Goal: Information Seeking & Learning: Find specific fact

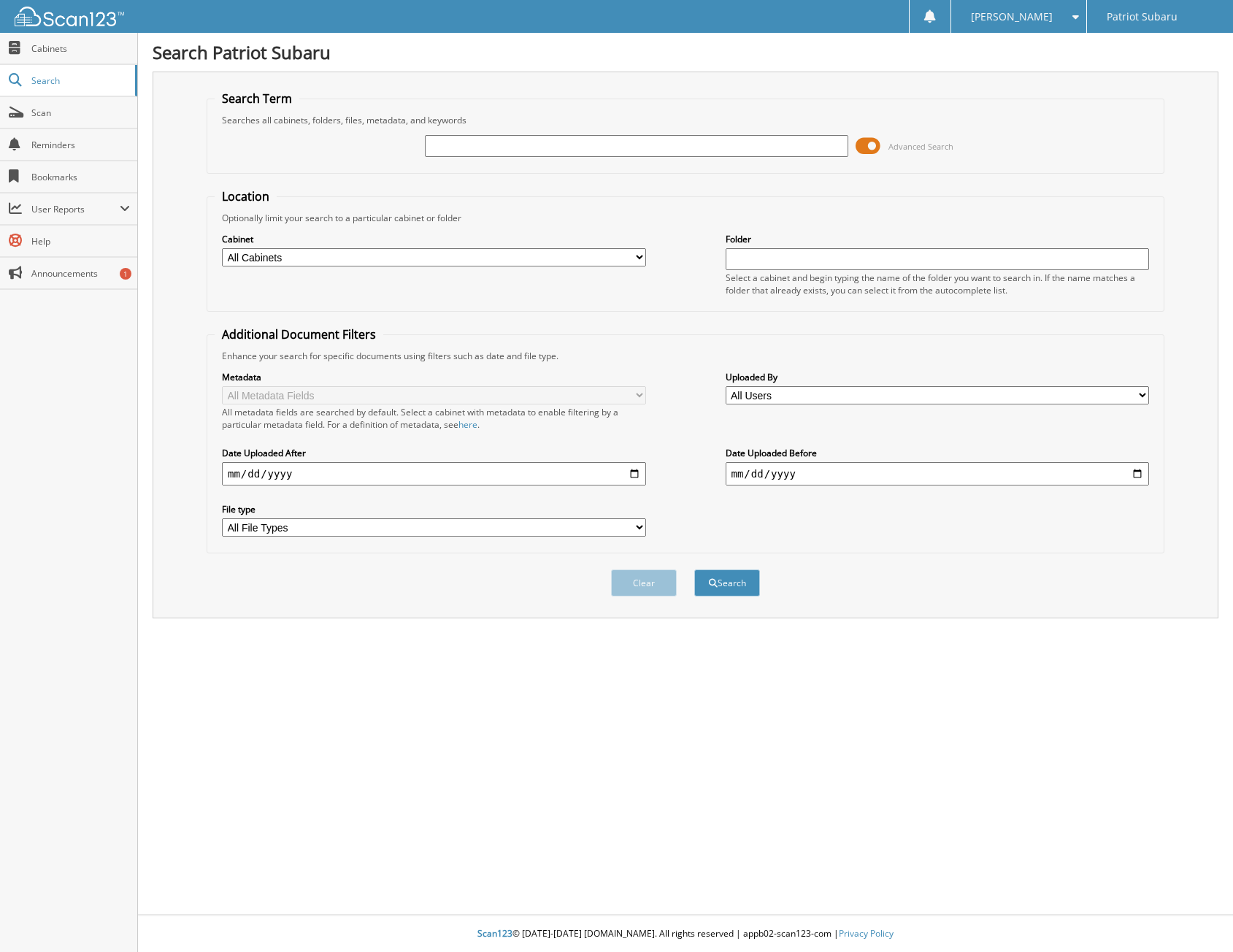
click at [430, 148] on input "text" at bounding box center [637, 146] width 425 height 22
type input "11593"
click at [695, 570] on button "Search" at bounding box center [727, 583] width 66 height 27
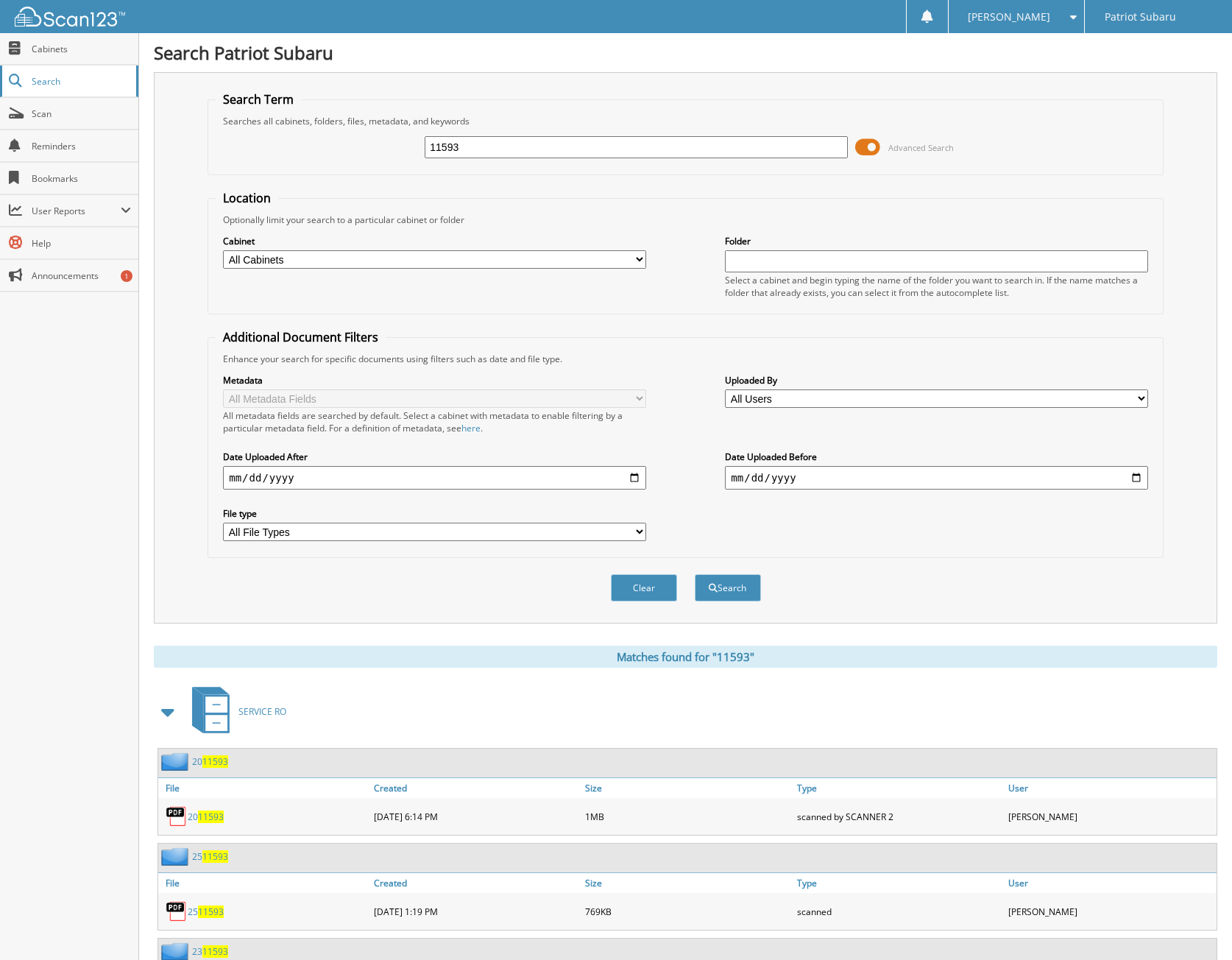
click at [50, 86] on span "Search" at bounding box center [80, 81] width 97 height 13
click at [14, 39] on link "Cabinets" at bounding box center [69, 49] width 139 height 31
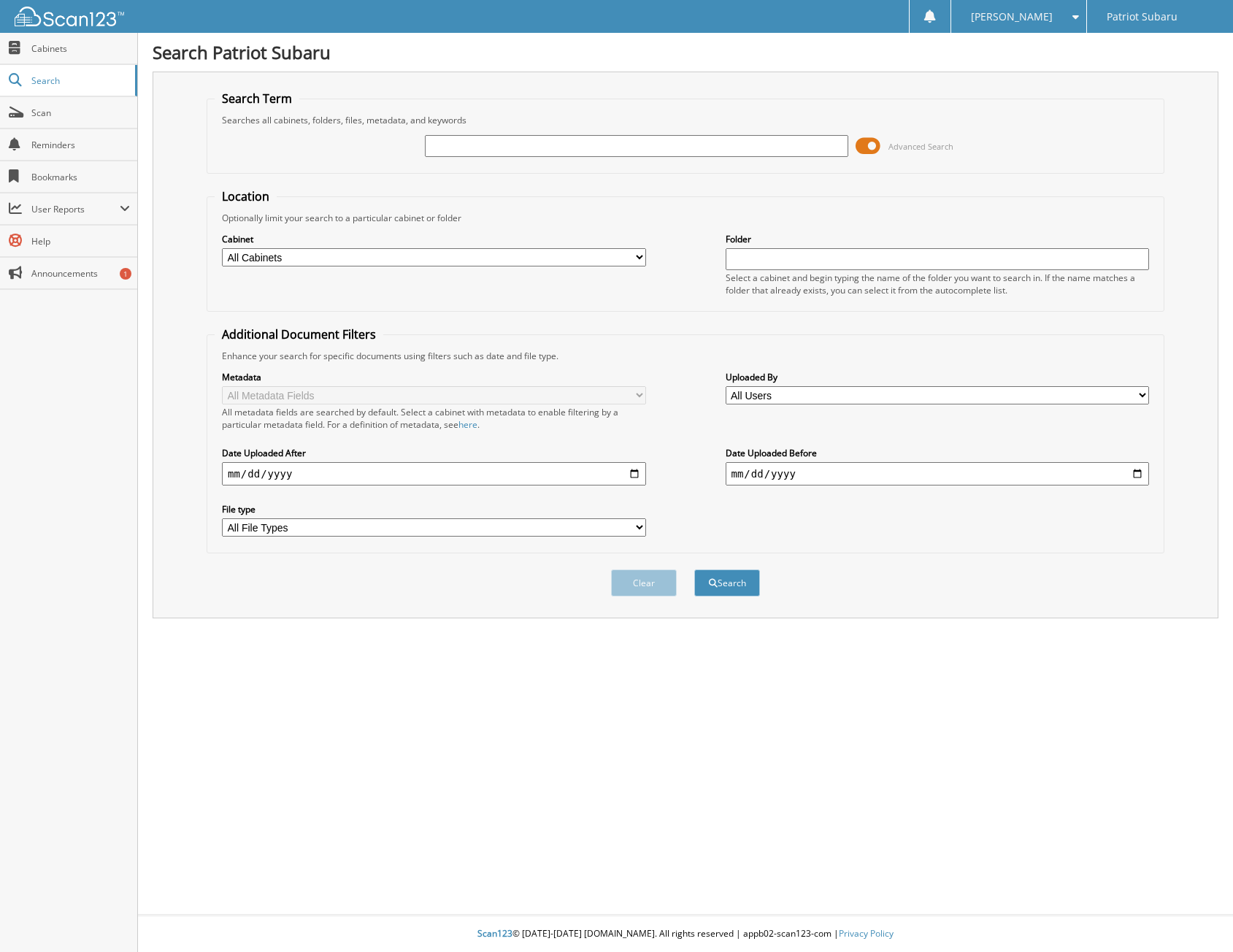
click at [452, 257] on select "All Cabinets SERVICE RO Needs Filing" at bounding box center [434, 257] width 425 height 19
select select "15546"
click at [222, 248] on select "All Cabinets SERVICE RO Needs Filing" at bounding box center [434, 257] width 425 height 19
click at [473, 143] on input "text" at bounding box center [637, 146] width 425 height 22
type input "11593"
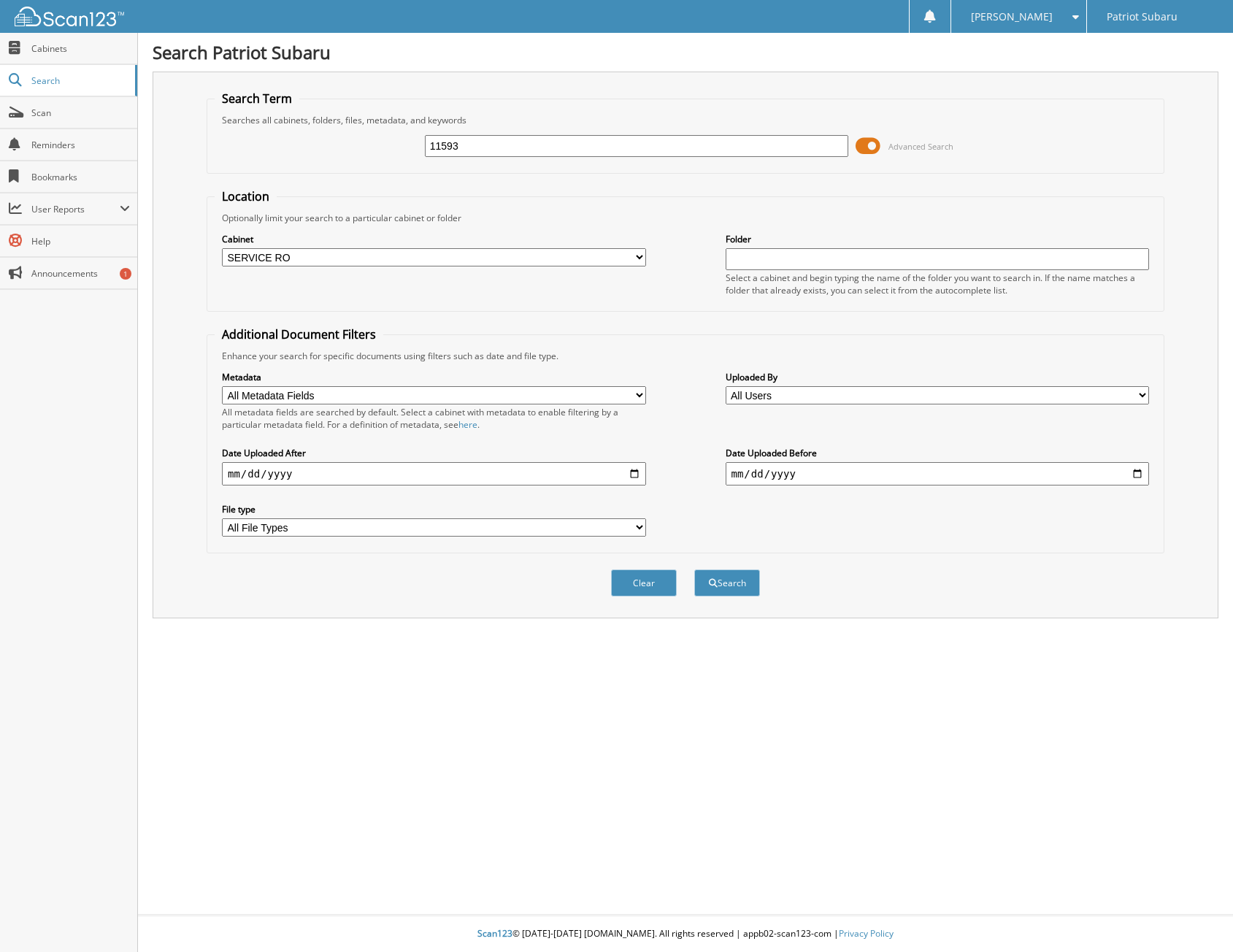
click at [695, 570] on button "Search" at bounding box center [727, 583] width 66 height 27
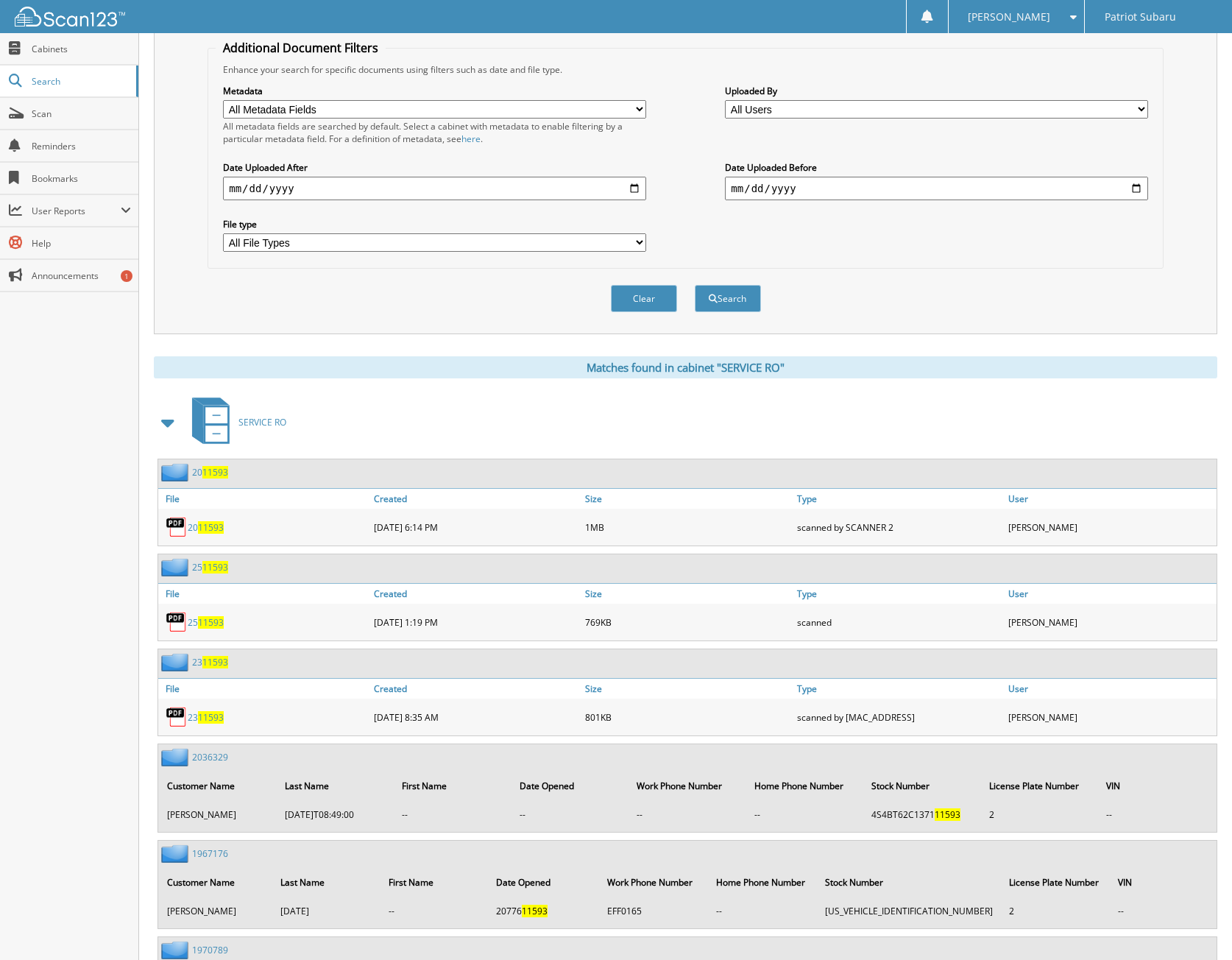
scroll to position [294, 0]
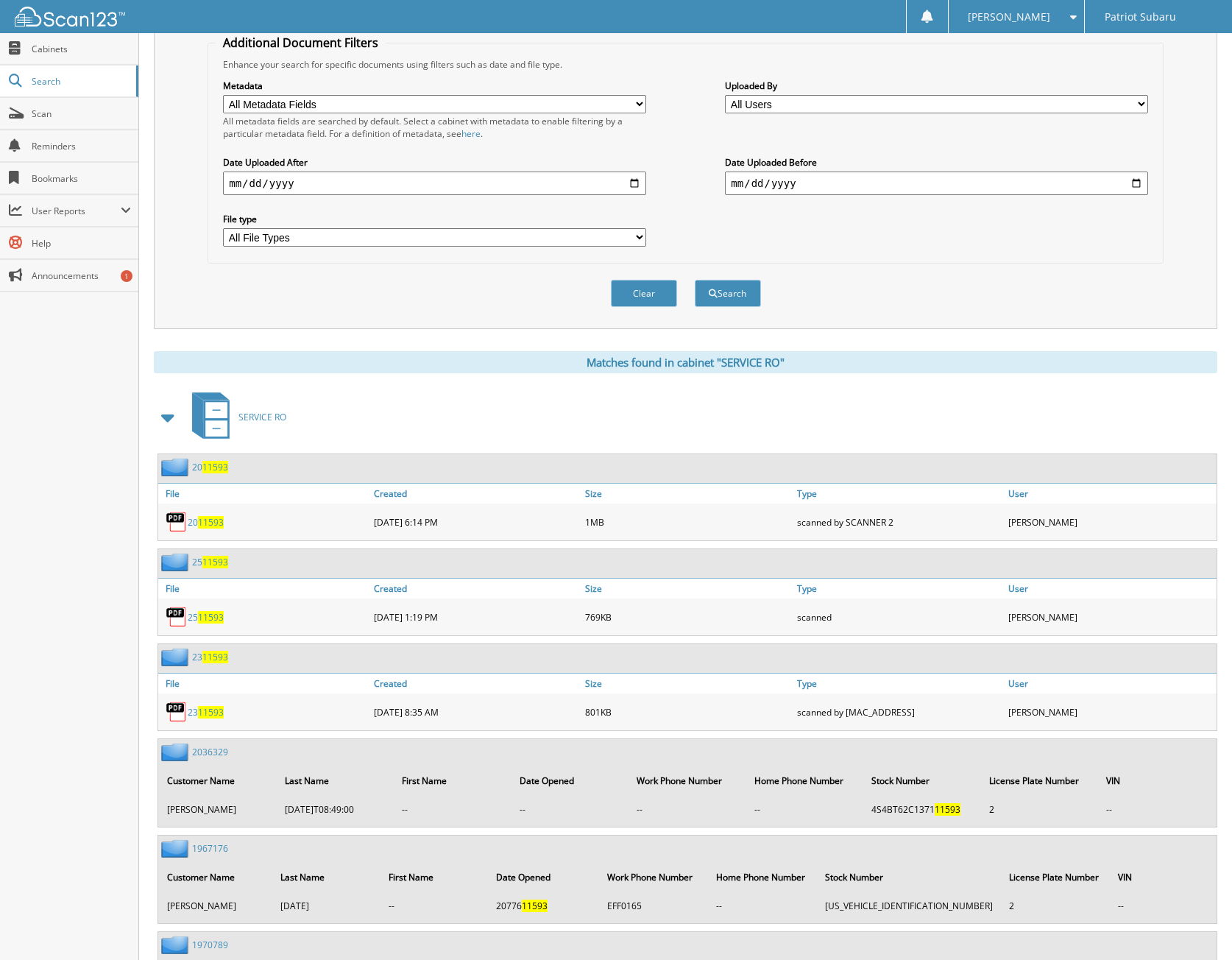
click at [199, 620] on span "11593" at bounding box center [211, 617] width 26 height 13
